Goal: Task Accomplishment & Management: Manage account settings

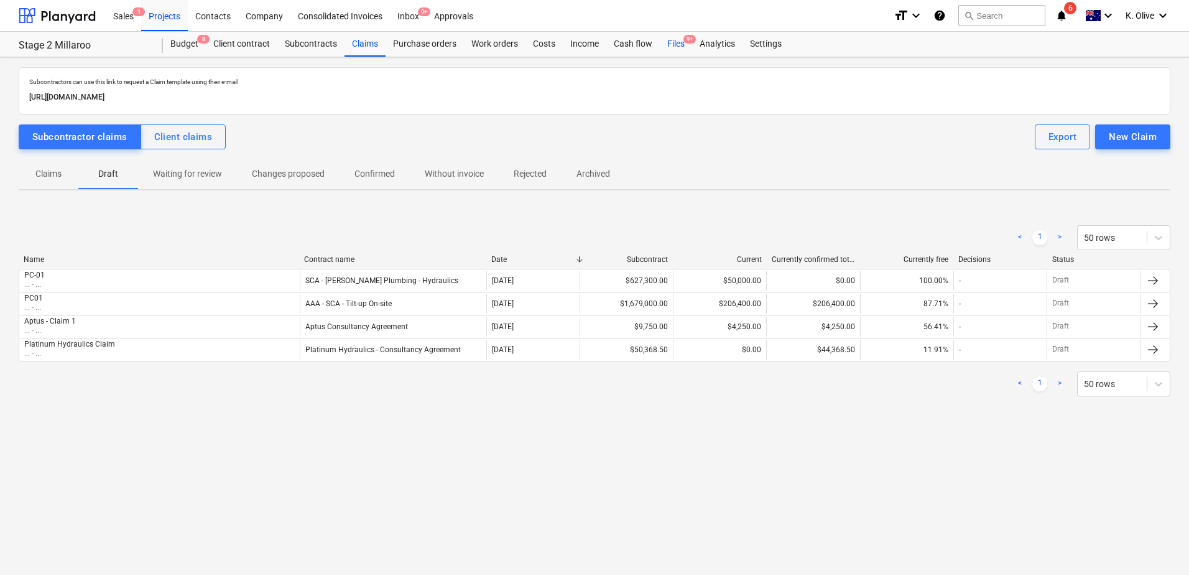
click at [680, 40] on div "Files 9+" at bounding box center [676, 44] width 32 height 25
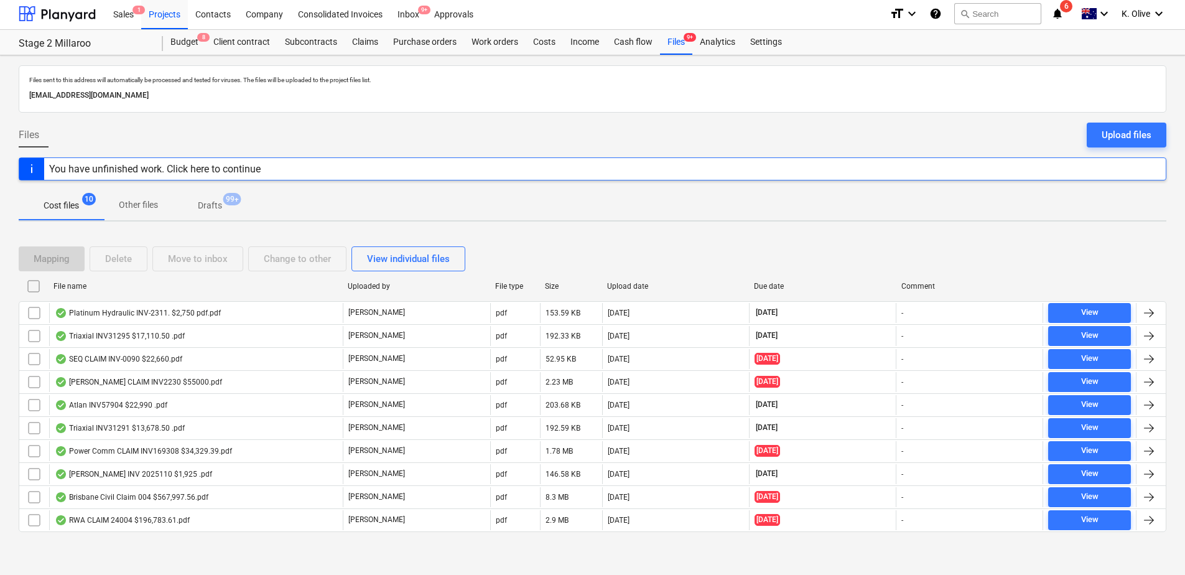
scroll to position [4, 0]
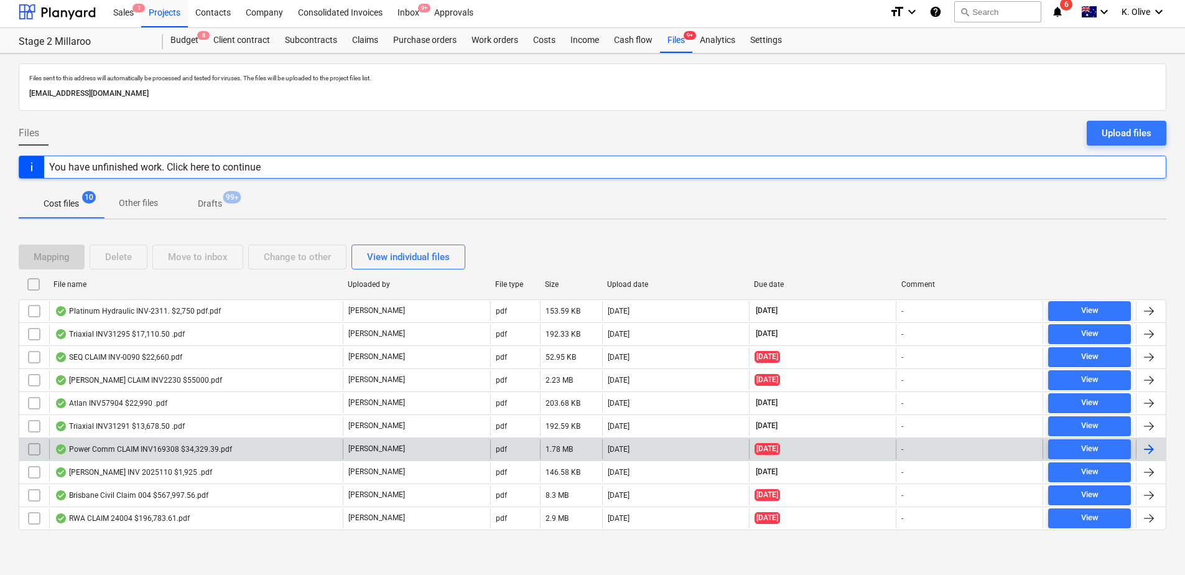
click at [108, 450] on div "Power Comm CLAIM INV169308 $34,329.39.pdf" at bounding box center [143, 449] width 177 height 10
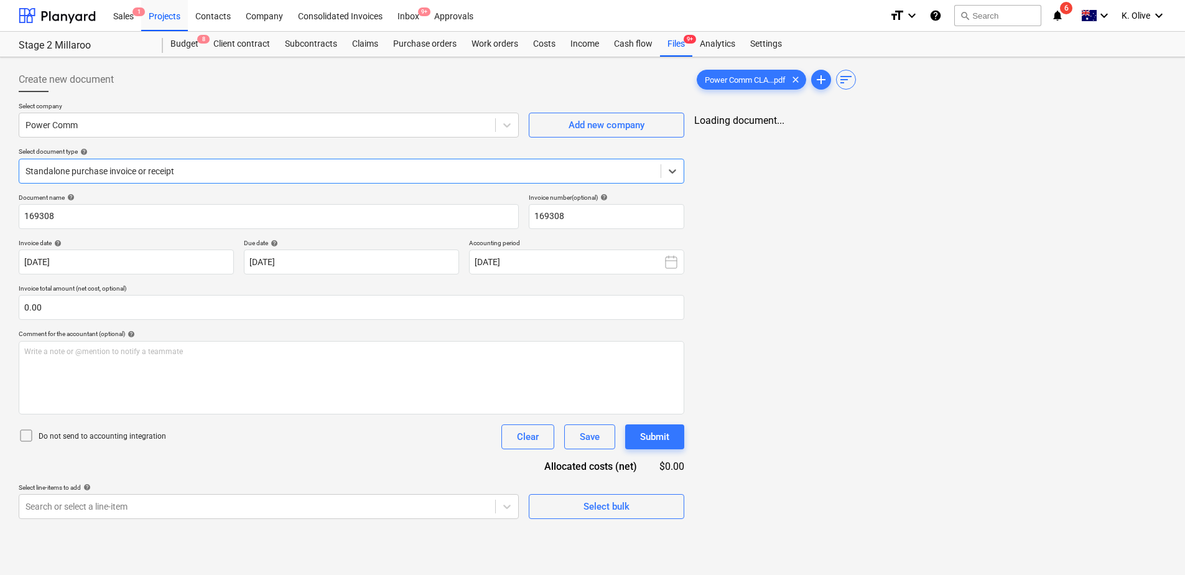
type input "169308"
type input "[DATE]"
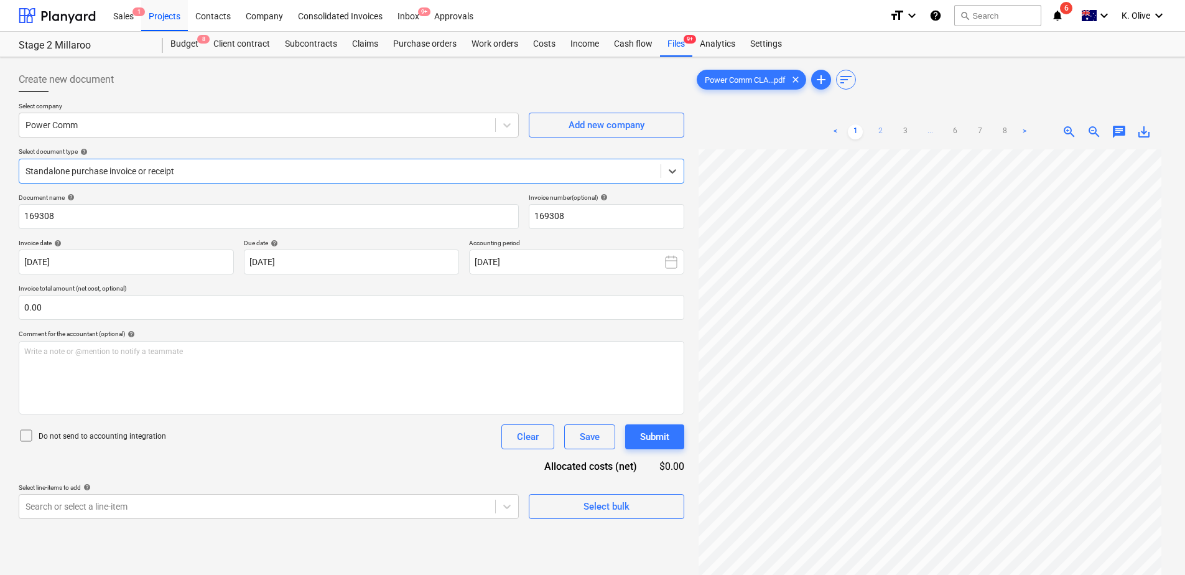
click at [876, 126] on link "2" at bounding box center [880, 131] width 15 height 15
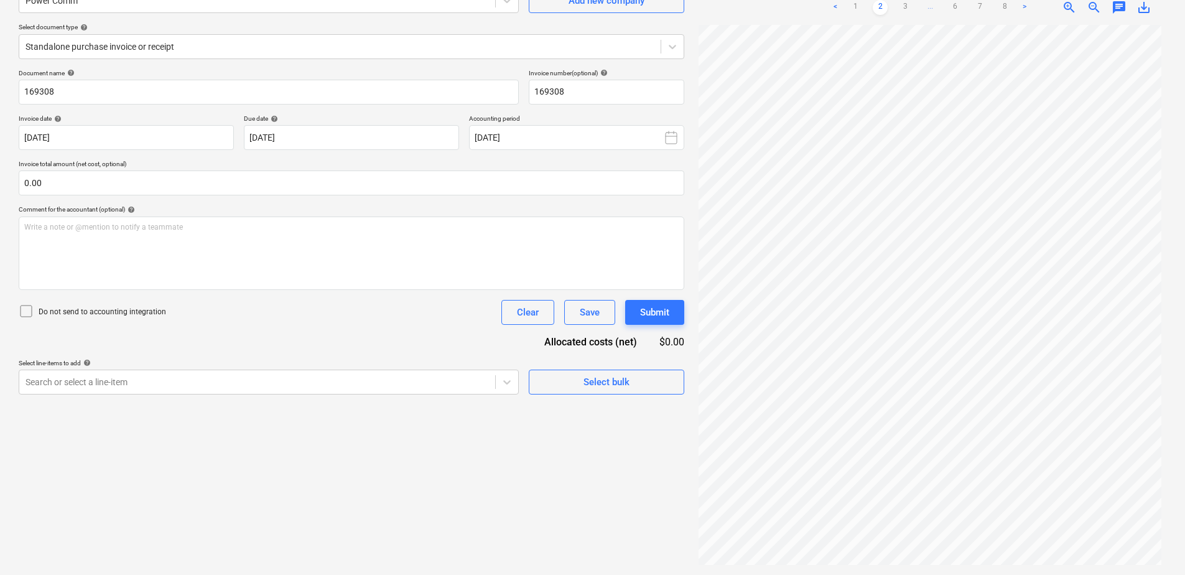
scroll to position [0, 0]
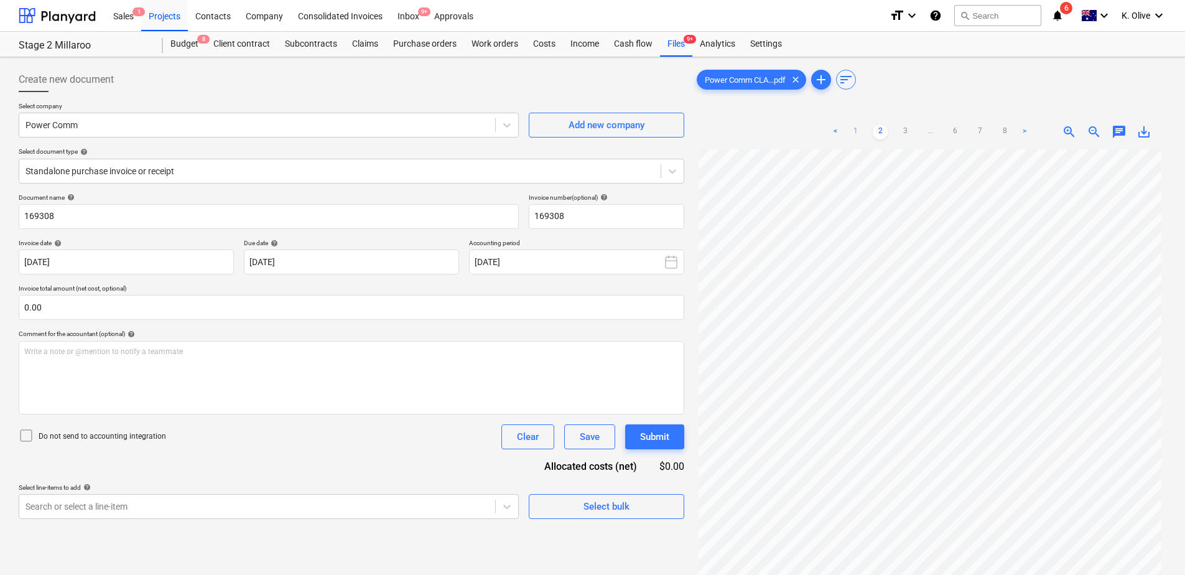
click at [853, 129] on link "1" at bounding box center [855, 131] width 15 height 15
drag, startPoint x: 880, startPoint y: 131, endPoint x: 896, endPoint y: 134, distance: 15.9
click at [882, 131] on link "2" at bounding box center [880, 131] width 15 height 15
click at [902, 134] on link "3" at bounding box center [905, 131] width 15 height 15
click at [914, 125] on link "4" at bounding box center [917, 131] width 15 height 15
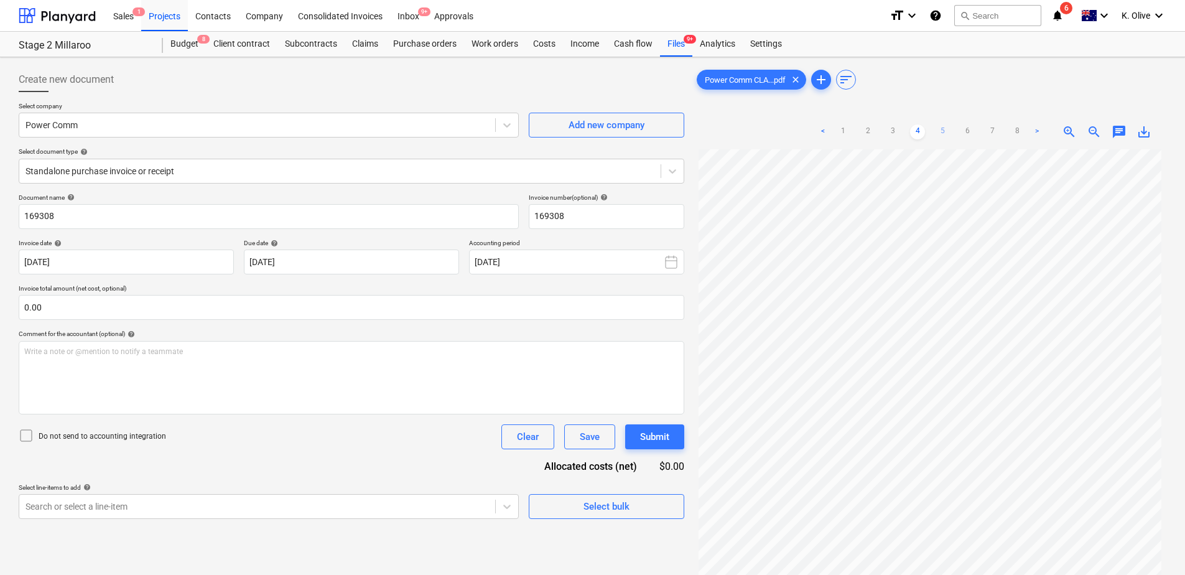
click at [941, 131] on link "5" at bounding box center [942, 131] width 15 height 15
click at [968, 131] on link "6" at bounding box center [967, 131] width 15 height 15
click at [991, 130] on link "7" at bounding box center [992, 131] width 15 height 15
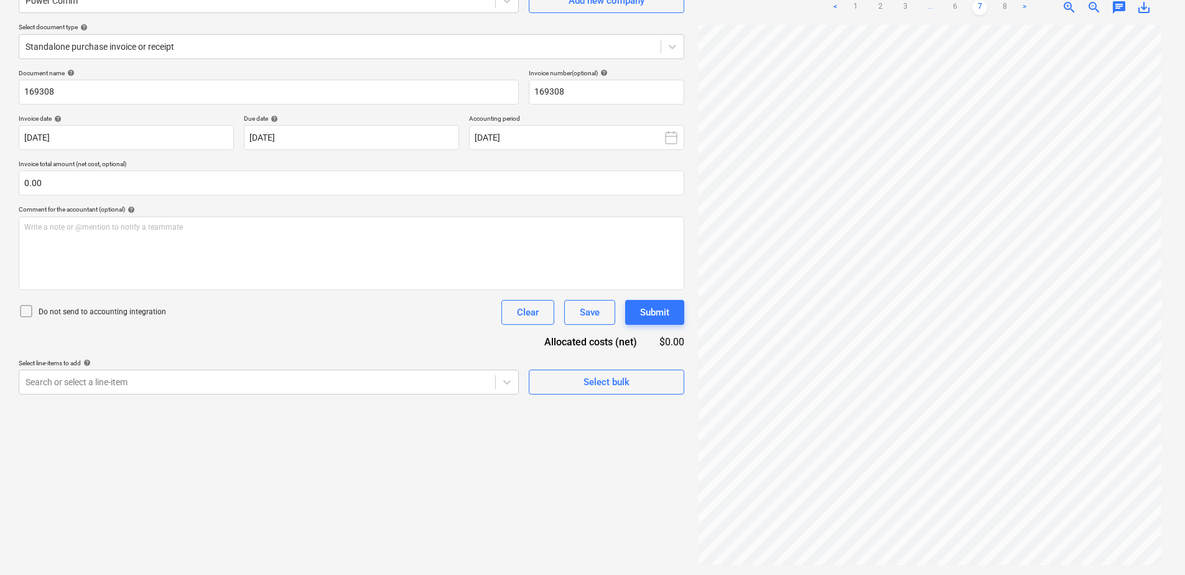
scroll to position [117, 0]
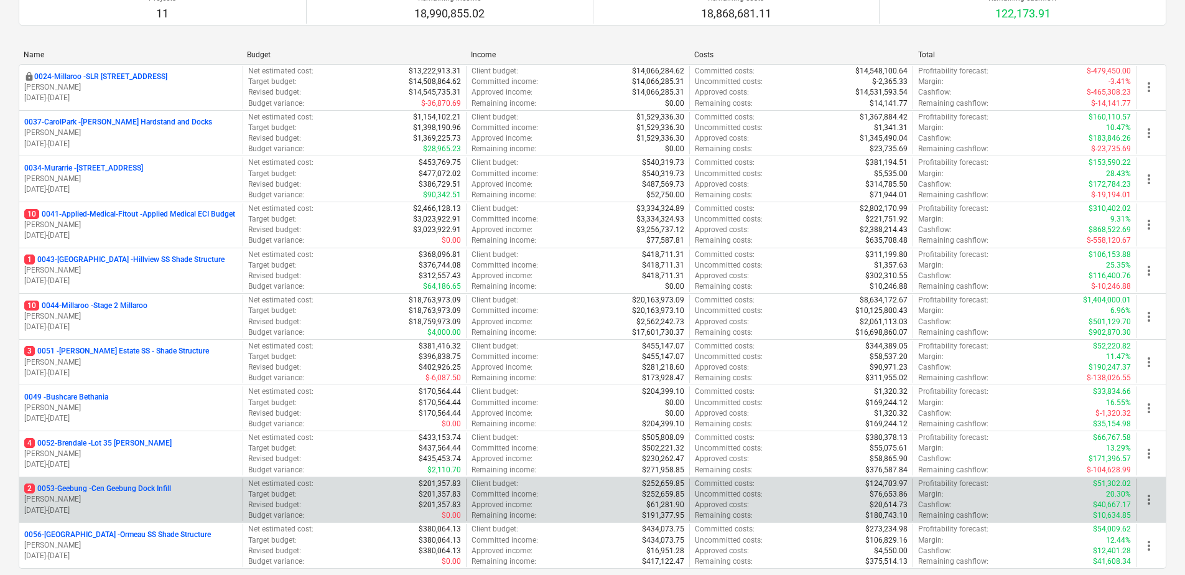
scroll to position [231, 0]
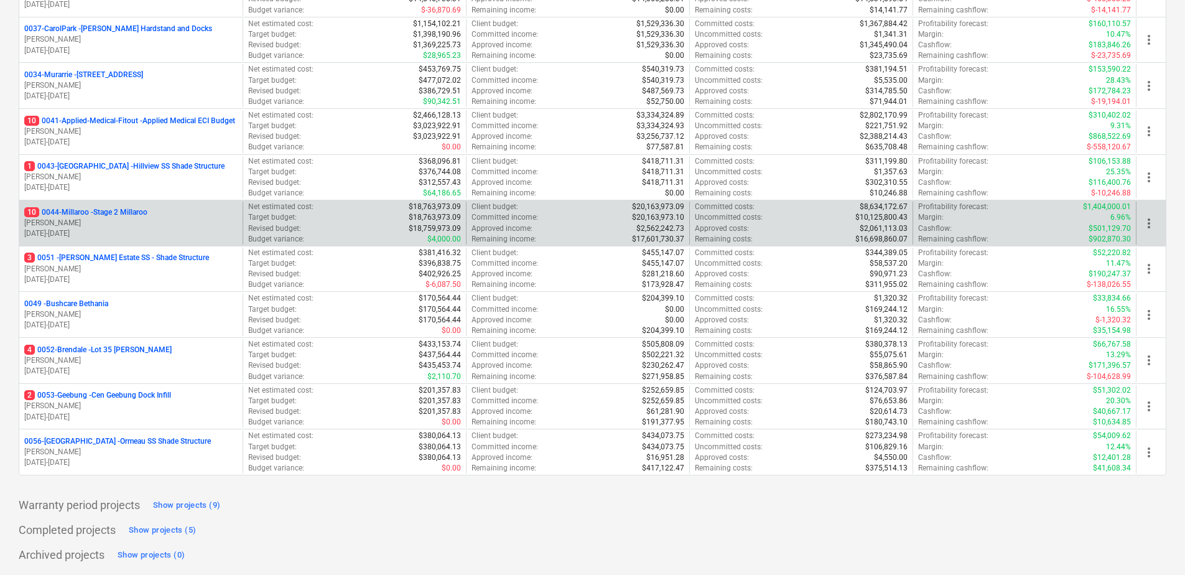
click at [86, 212] on p "10 0044-Millaroo - Stage 2 Millaroo" at bounding box center [85, 212] width 123 height 11
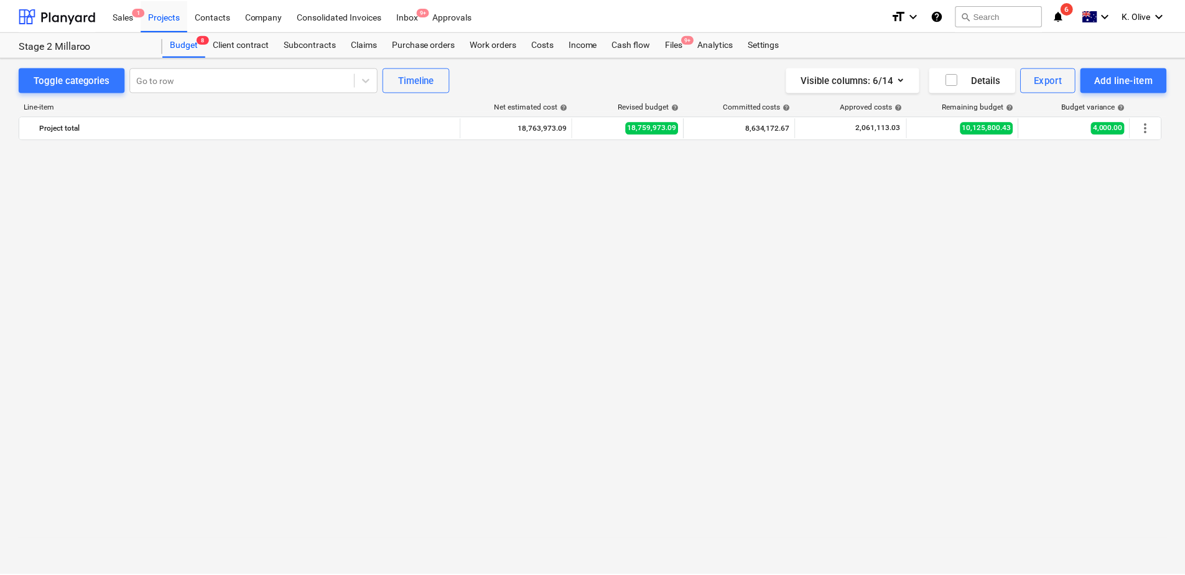
scroll to position [871, 0]
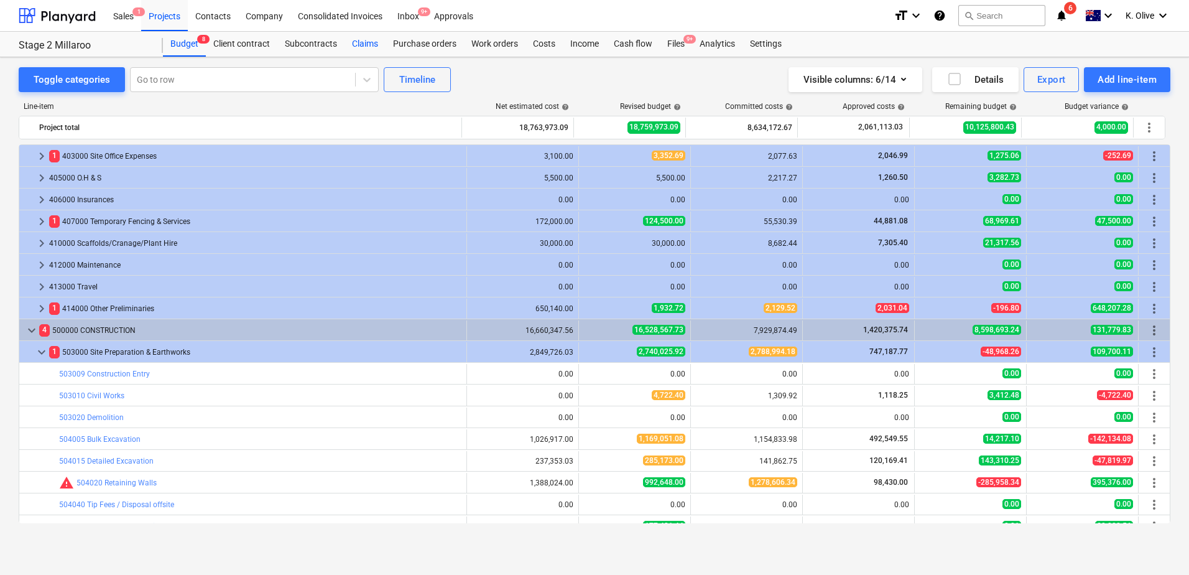
click at [366, 44] on div "Claims" at bounding box center [365, 44] width 41 height 25
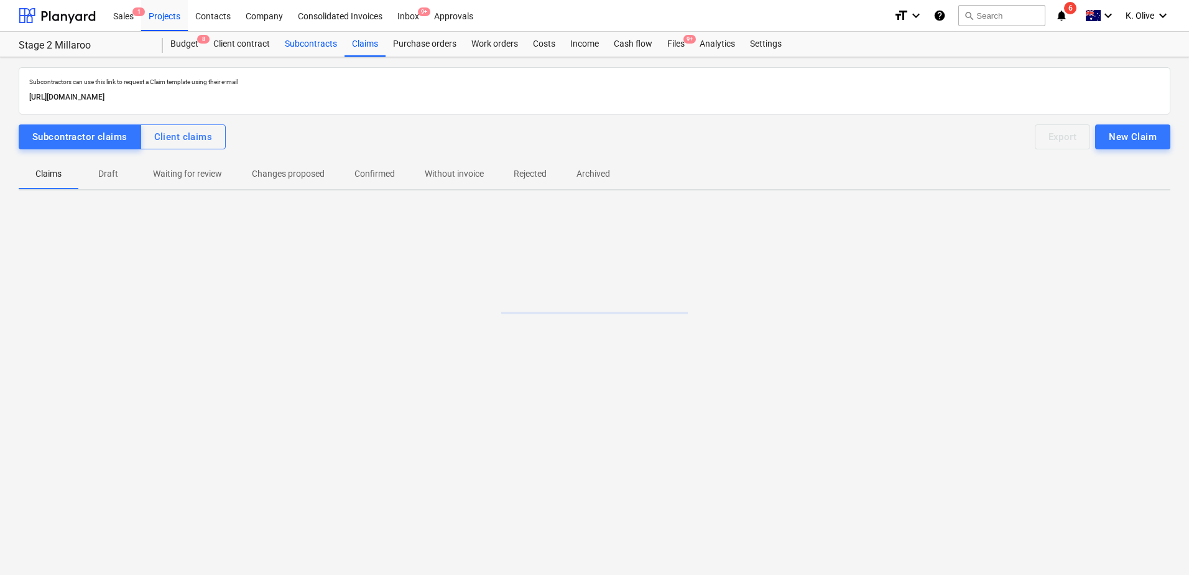
click at [327, 43] on div "Subcontracts" at bounding box center [310, 44] width 67 height 25
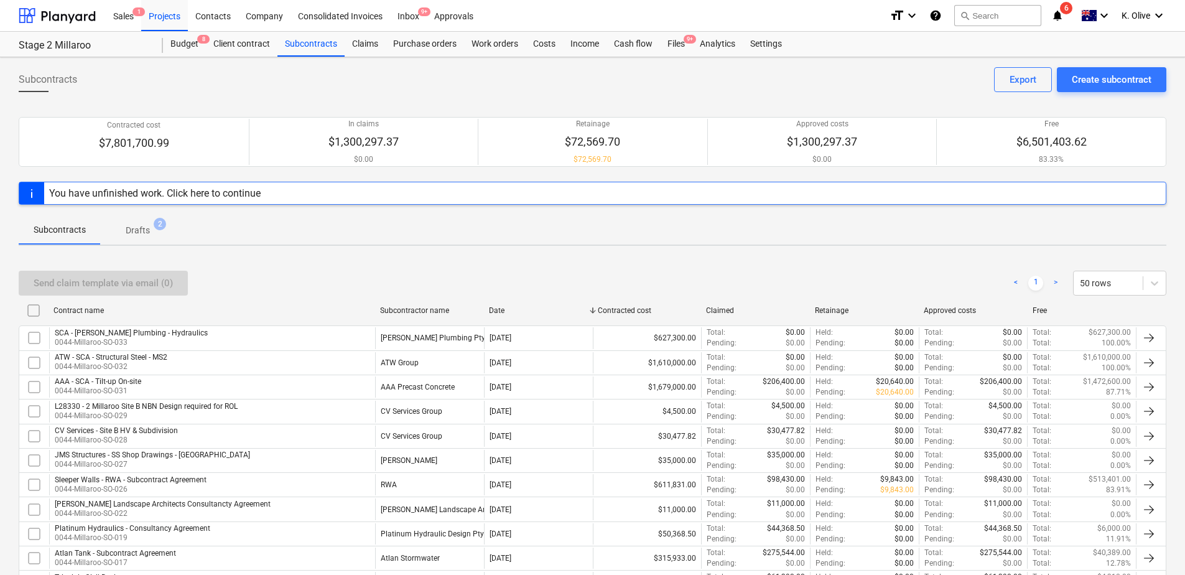
drag, startPoint x: 261, startPoint y: 262, endPoint x: 256, endPoint y: 269, distance: 8.5
click at [261, 262] on div "Send claim template via email (0) < 1 > 50 rows Contract name Subcontractor nam…" at bounding box center [593, 511] width 1148 height 511
click at [188, 44] on div "Budget 8" at bounding box center [184, 44] width 43 height 25
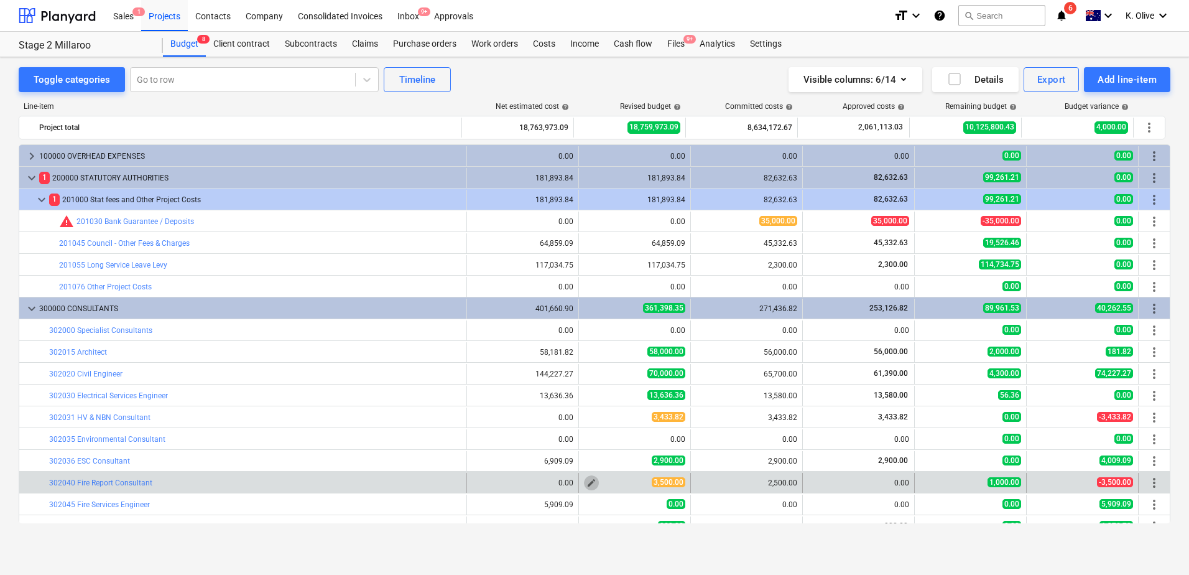
click at [587, 480] on span "edit" at bounding box center [592, 483] width 10 height 10
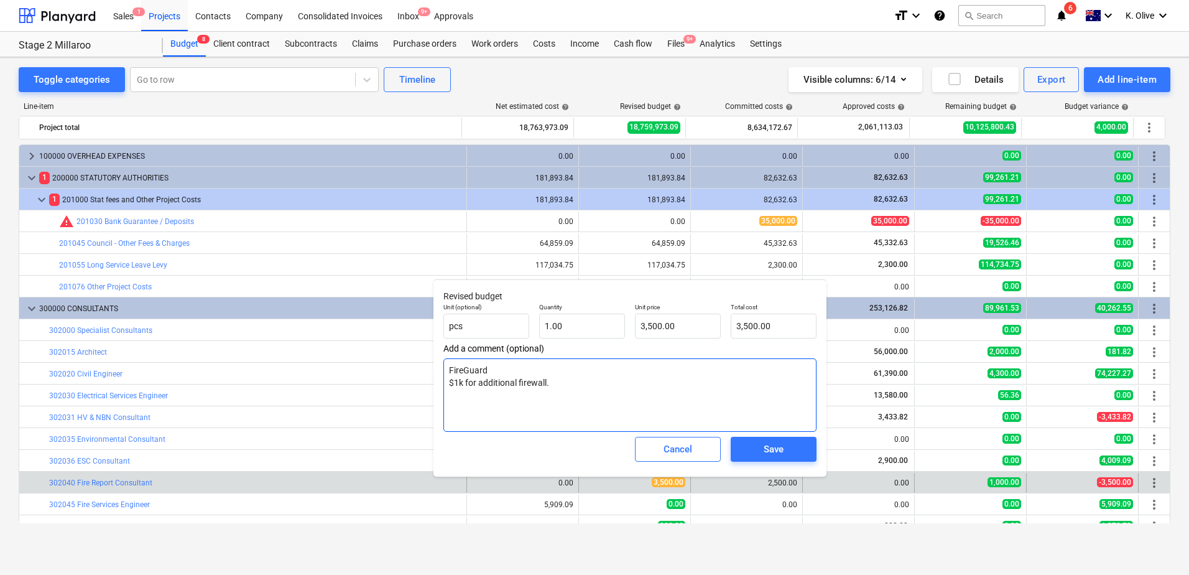
click at [554, 387] on textarea "FireGuard $1k for additional firewall." at bounding box center [629, 394] width 373 height 73
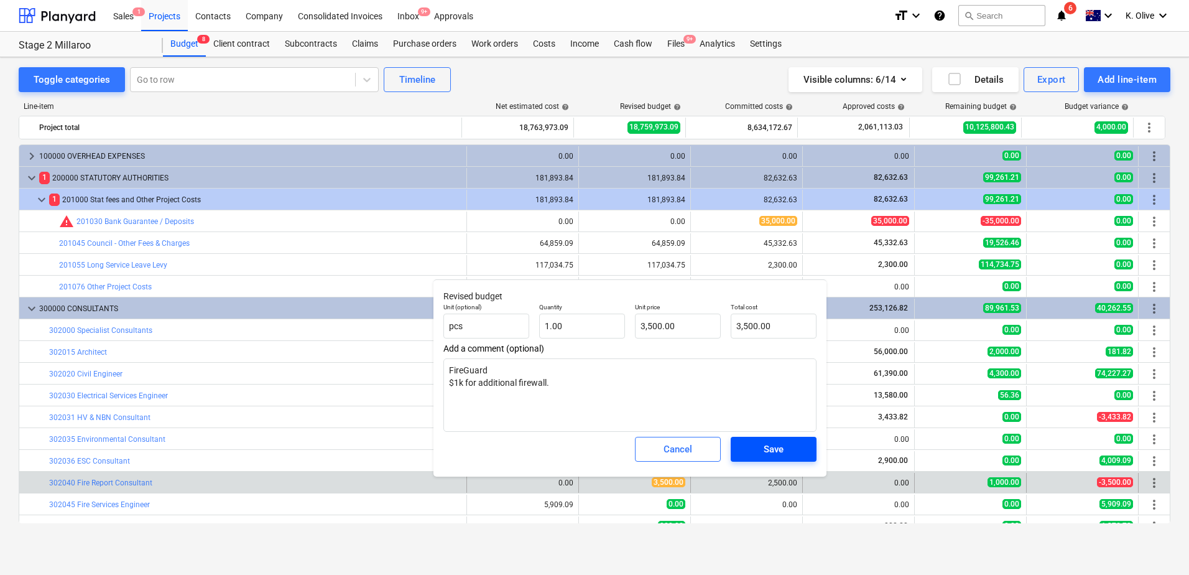
click at [774, 448] on div "Save" at bounding box center [774, 449] width 20 height 16
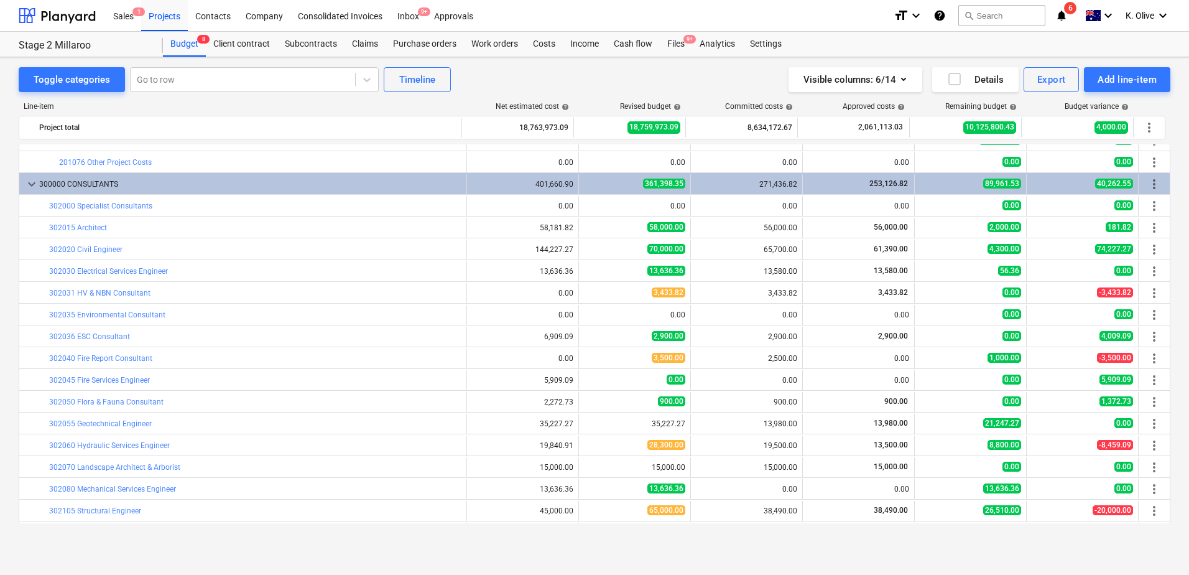
scroll to position [187, 0]
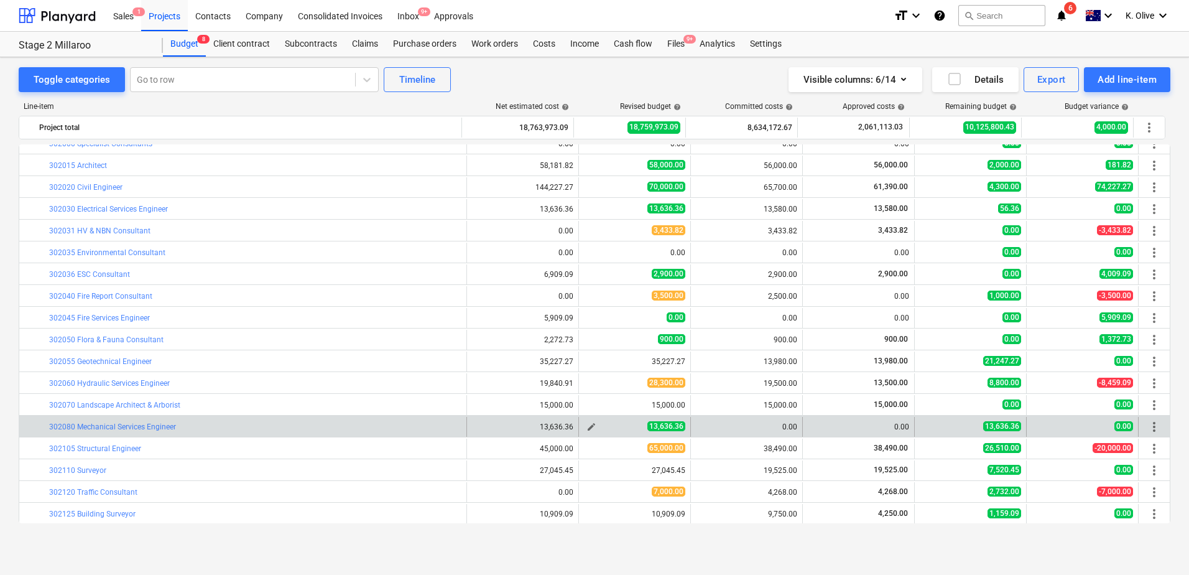
click at [587, 425] on span "edit" at bounding box center [592, 427] width 10 height 10
type textarea "x"
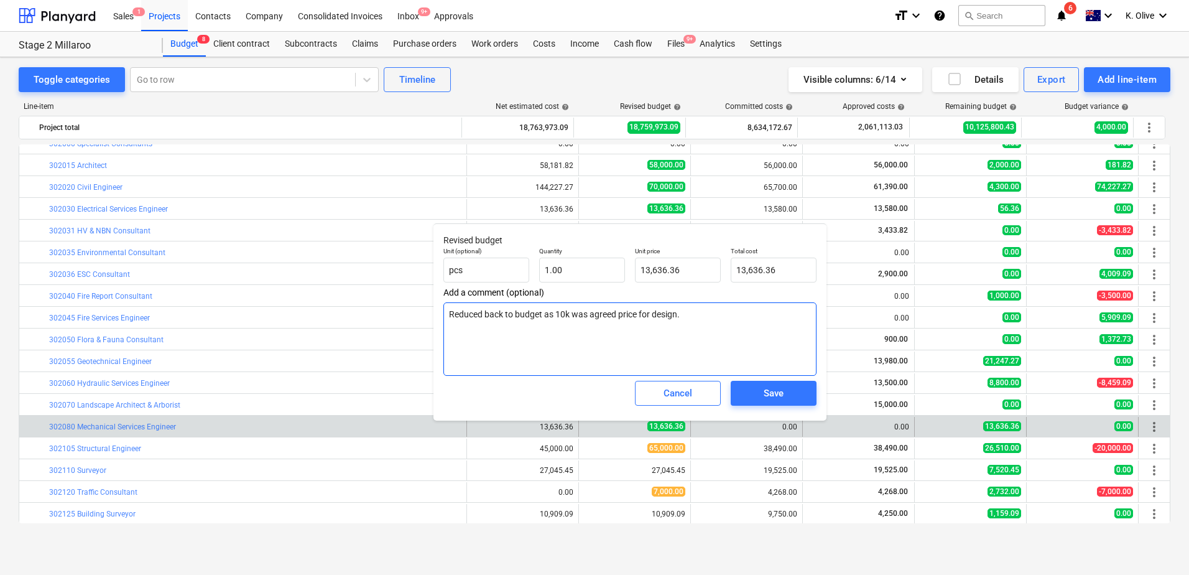
click at [701, 324] on textarea "Reduced back to budget as 10k was agreed price for design." at bounding box center [629, 338] width 373 height 73
click at [682, 387] on div "Cancel" at bounding box center [678, 393] width 29 height 16
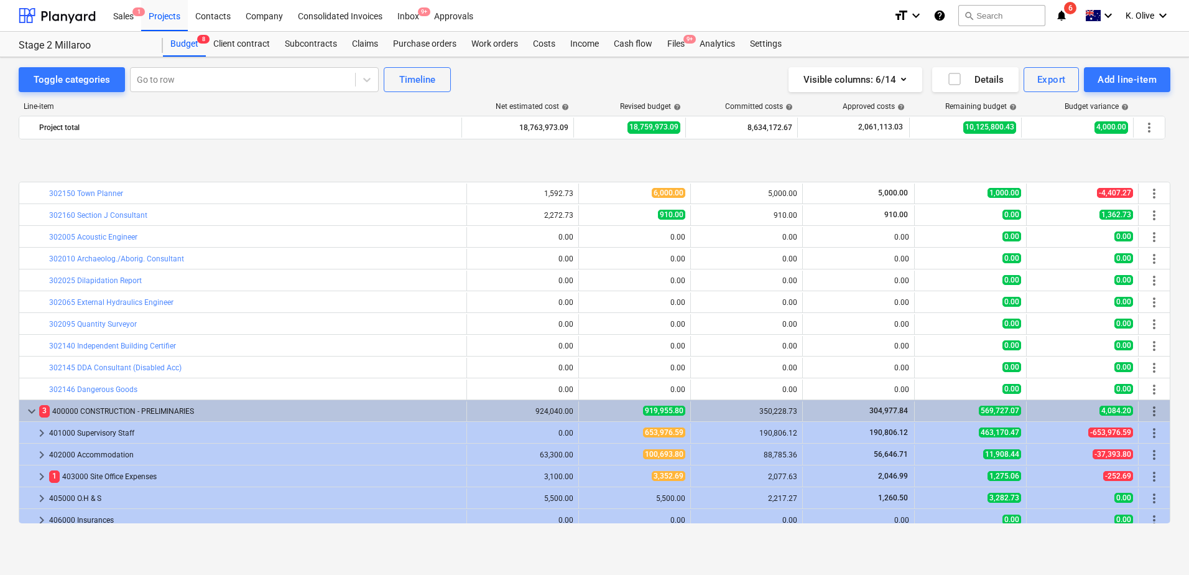
scroll to position [622, 0]
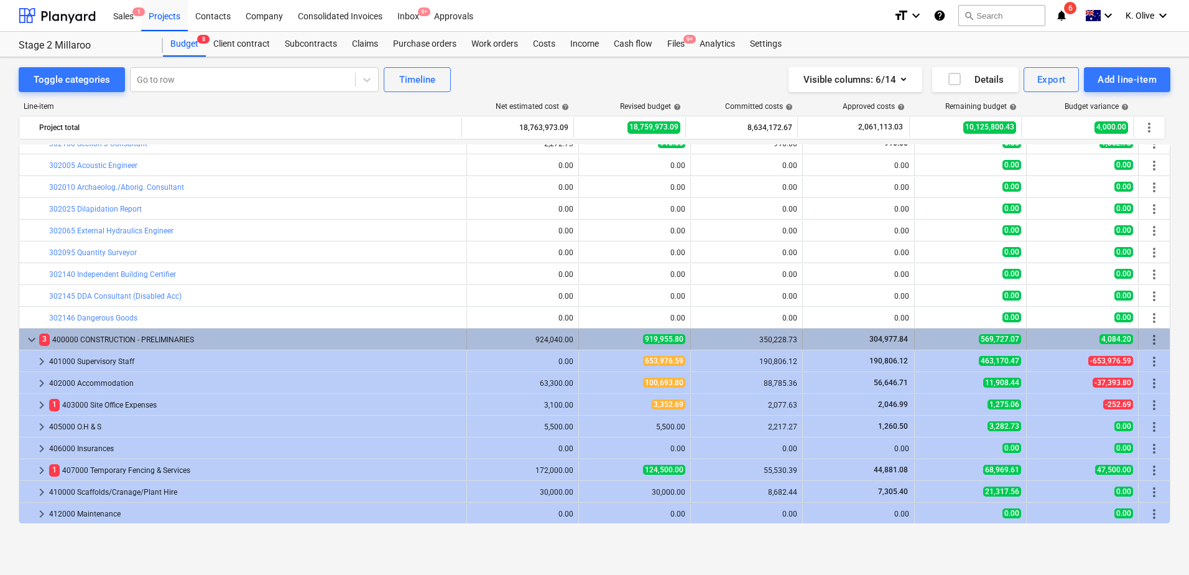
click at [29, 340] on span "keyboard_arrow_down" at bounding box center [31, 339] width 15 height 15
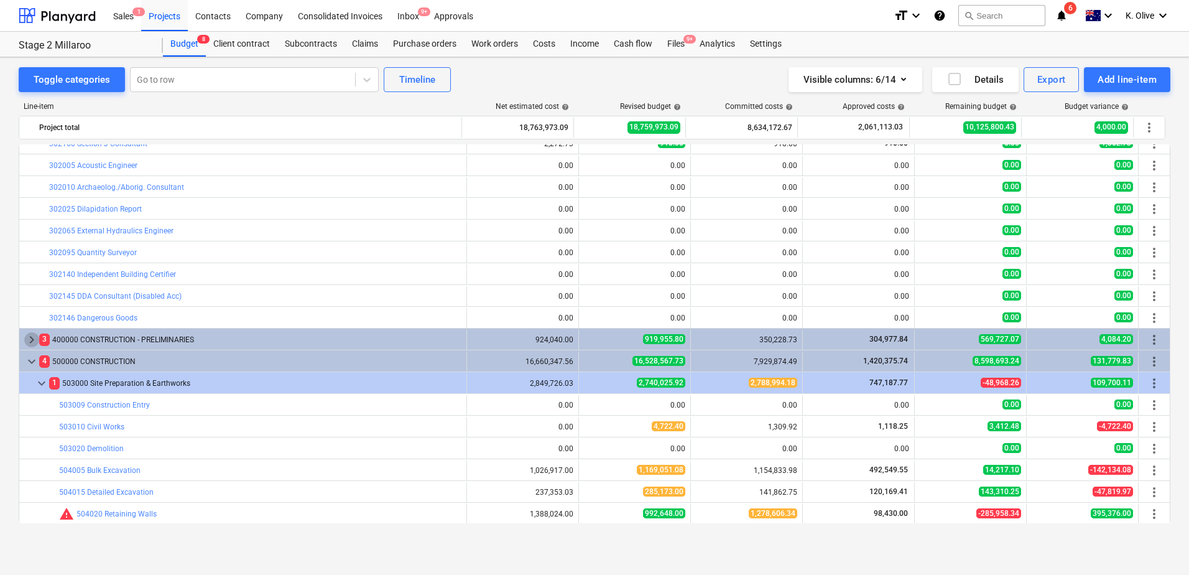
click at [29, 340] on span "keyboard_arrow_right" at bounding box center [31, 339] width 15 height 15
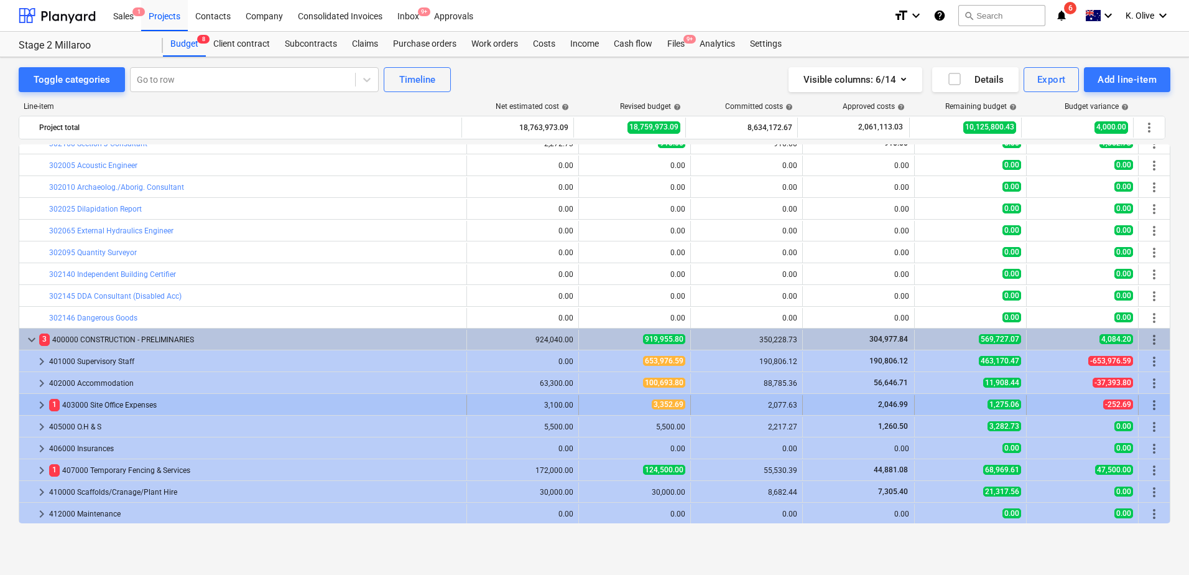
click at [39, 402] on span "keyboard_arrow_right" at bounding box center [41, 404] width 15 height 15
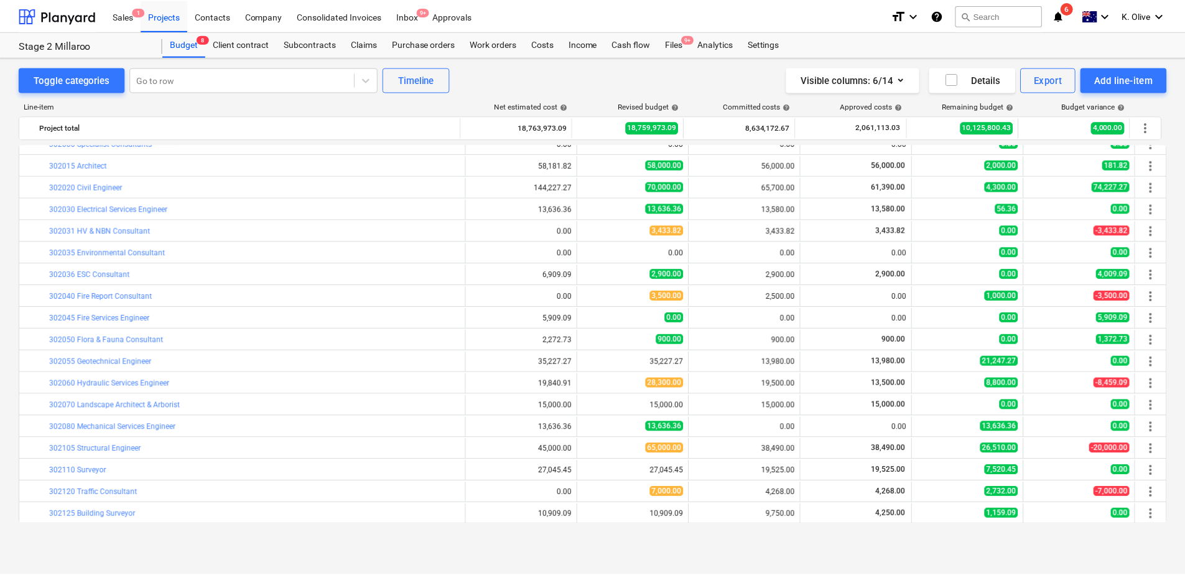
scroll to position [0, 0]
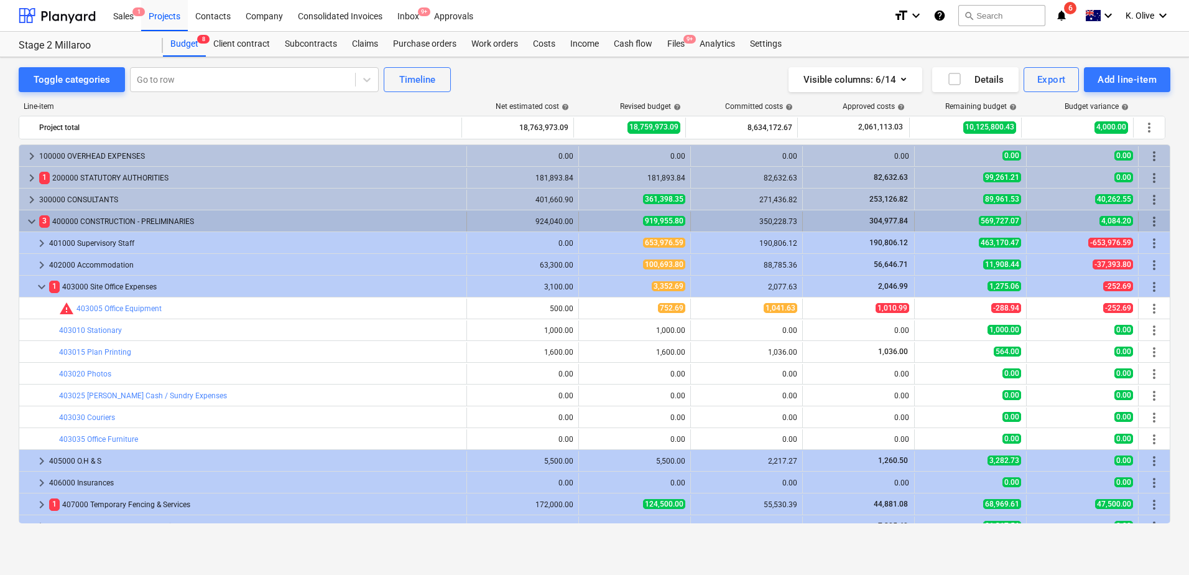
click at [27, 223] on span "keyboard_arrow_down" at bounding box center [31, 221] width 15 height 15
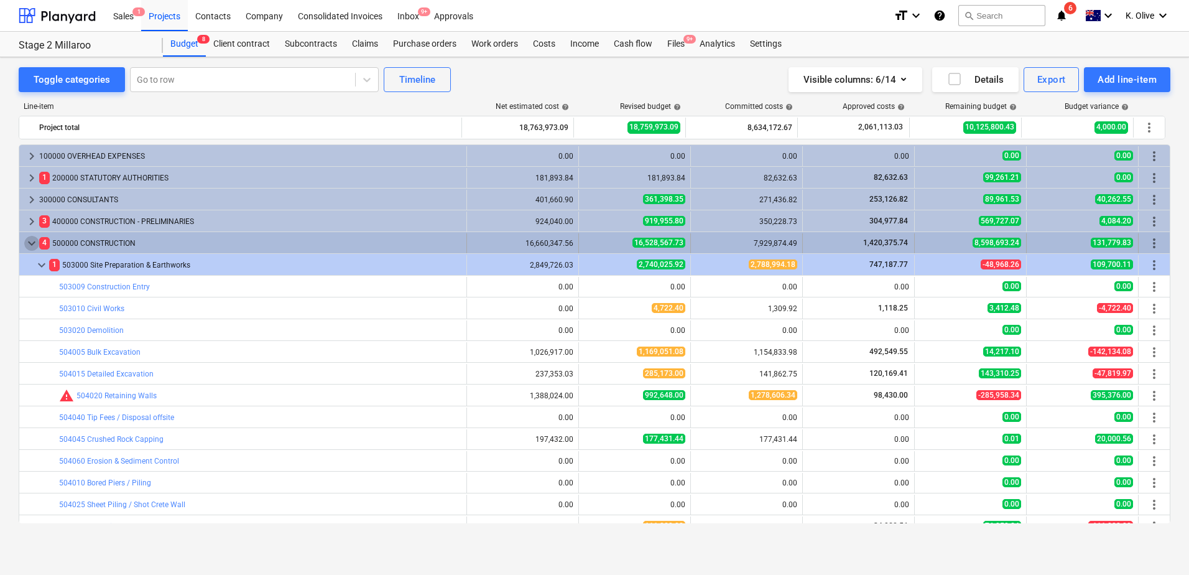
click at [26, 244] on span "keyboard_arrow_down" at bounding box center [31, 243] width 15 height 15
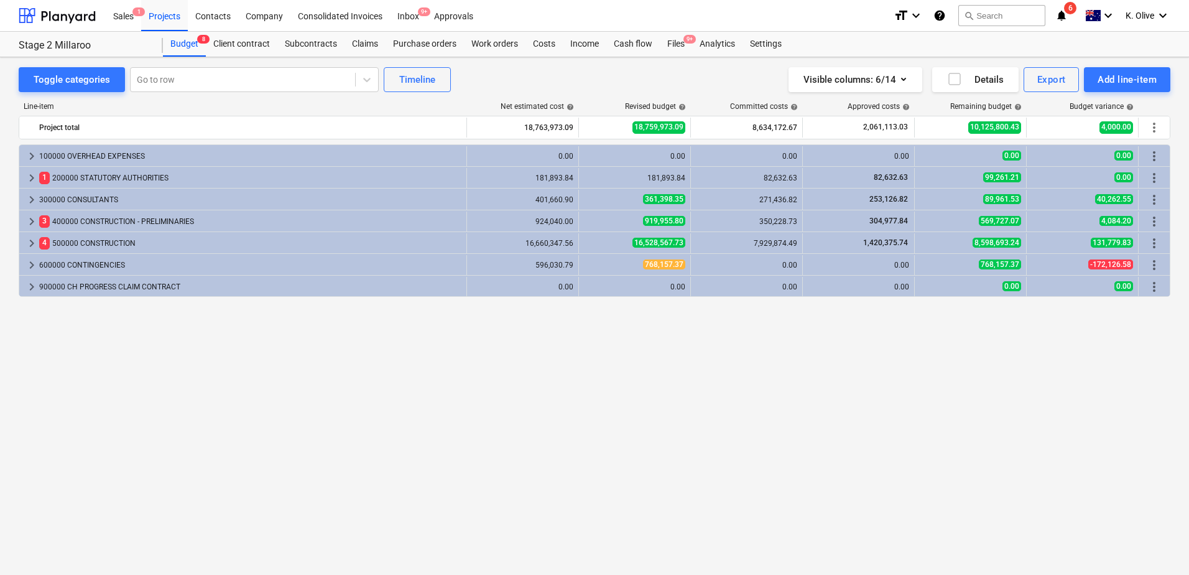
drag, startPoint x: 743, startPoint y: 382, endPoint x: 750, endPoint y: 371, distance: 12.9
click at [742, 380] on div "keyboard_arrow_right 100000 OVERHEAD EXPENSES 0.00 0.00 0.00 0.00 0.00 0.00 mor…" at bounding box center [595, 333] width 1152 height 379
drag, startPoint x: 363, startPoint y: 469, endPoint x: 356, endPoint y: 466, distance: 7.3
click at [356, 466] on div "keyboard_arrow_right 100000 OVERHEAD EXPENSES 0.00 0.00 0.00 0.00 0.00 0.00 mor…" at bounding box center [595, 333] width 1152 height 379
click at [675, 46] on div "Files 9+" at bounding box center [676, 44] width 32 height 25
